Goal: Task Accomplishment & Management: Manage account settings

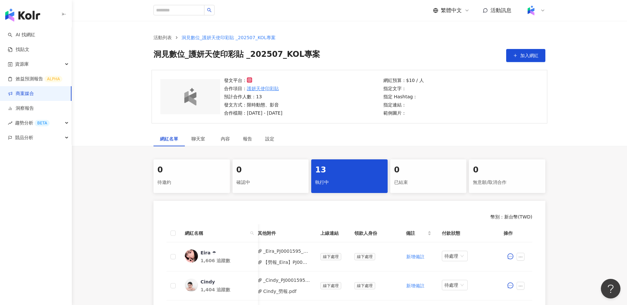
click at [34, 97] on link "商案媒合" at bounding box center [21, 94] width 26 height 7
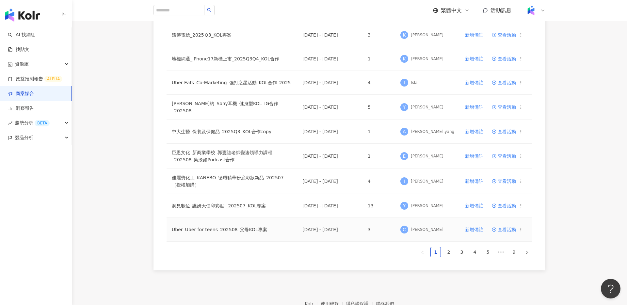
scroll to position [365, 0]
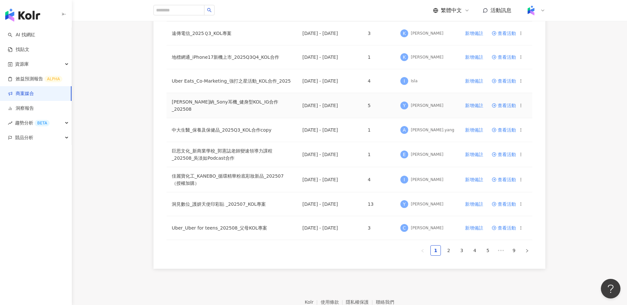
click at [514, 105] on span "查看活動" at bounding box center [504, 105] width 24 height 5
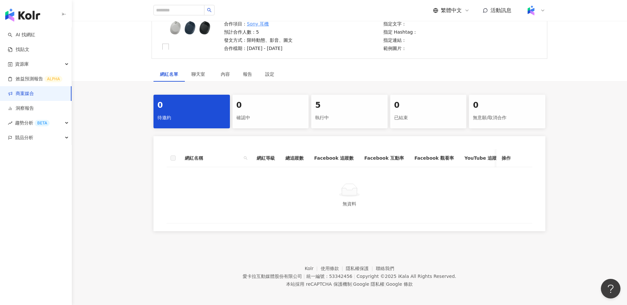
click at [340, 125] on div "5 執行中" at bounding box center [349, 112] width 76 height 34
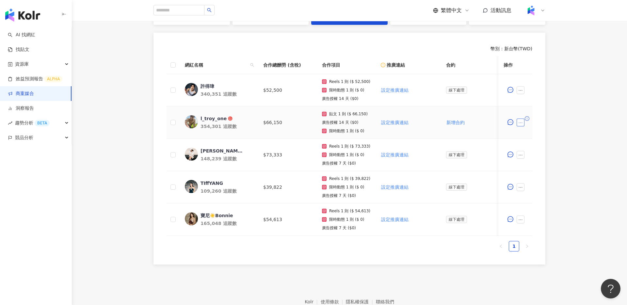
click at [524, 124] on button "button" at bounding box center [521, 123] width 8 height 8
click at [536, 174] on span "新增附件" at bounding box center [531, 174] width 18 height 5
click at [577, 130] on div "0 待邀約 0 確認中 5 執行中 0 已結束 0 無意願/取消合作 幣別 ： 新台幣 ( TWD ) 網紅名稱 合作總酬勞 (含稅) 合作項目 推廣連結 合…" at bounding box center [350, 128] width 556 height 274
